Goal: Task Accomplishment & Management: Complete application form

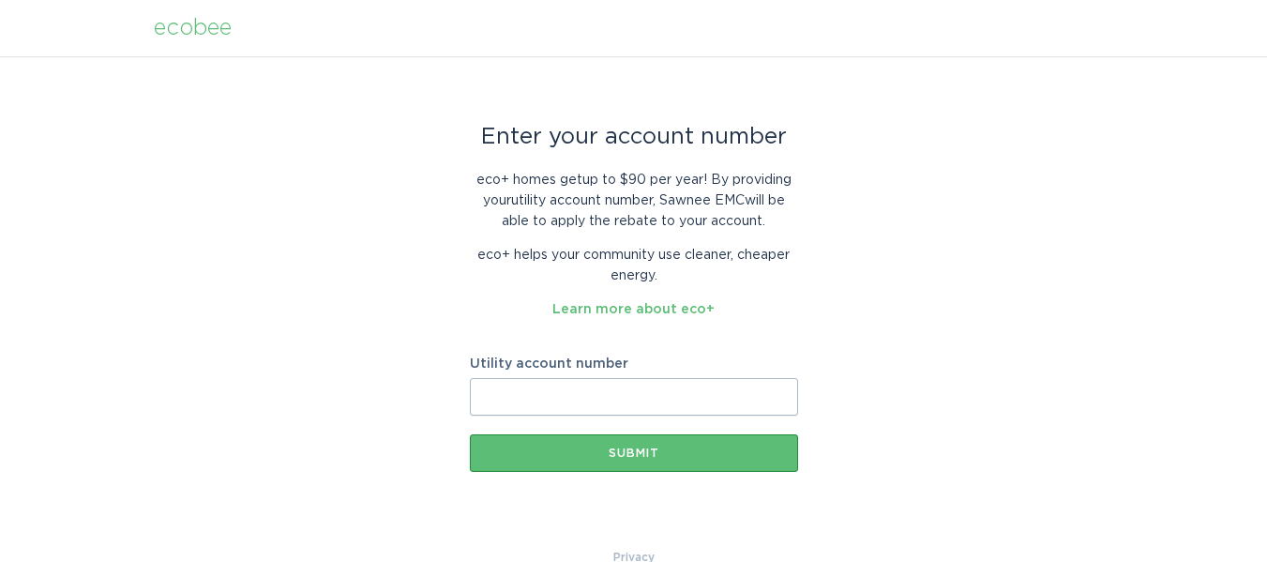
click at [615, 403] on input "Utility account number" at bounding box center [634, 397] width 328 height 38
paste input "2562853000"
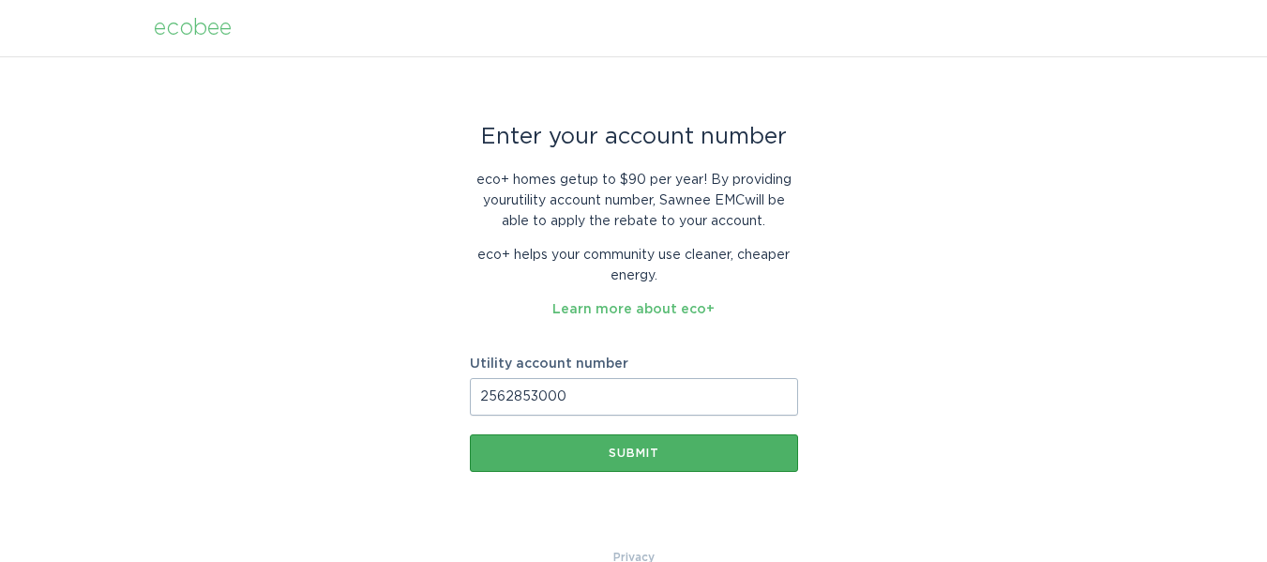
type input "2562853000"
click at [710, 449] on div "Submit" at bounding box center [633, 452] width 309 height 11
